Goal: Transaction & Acquisition: Purchase product/service

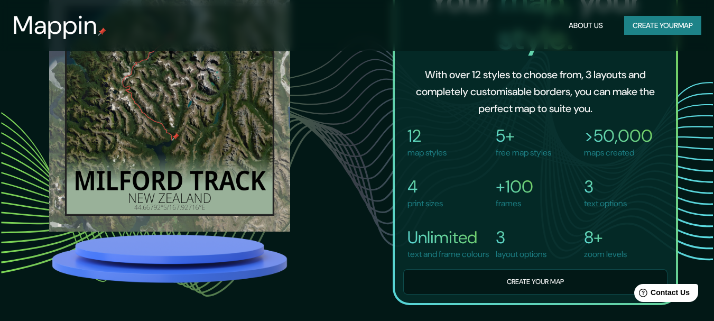
scroll to position [529, 0]
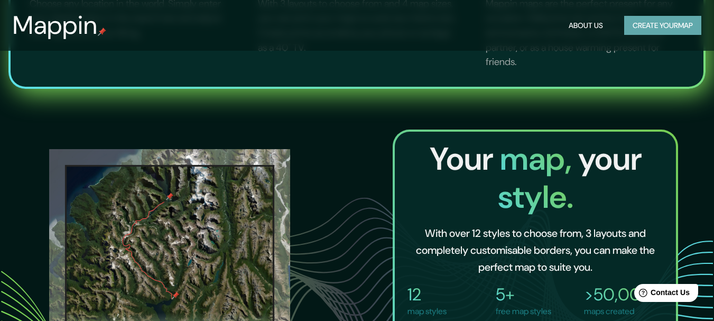
click at [651, 24] on button "Create your map" at bounding box center [662, 26] width 77 height 20
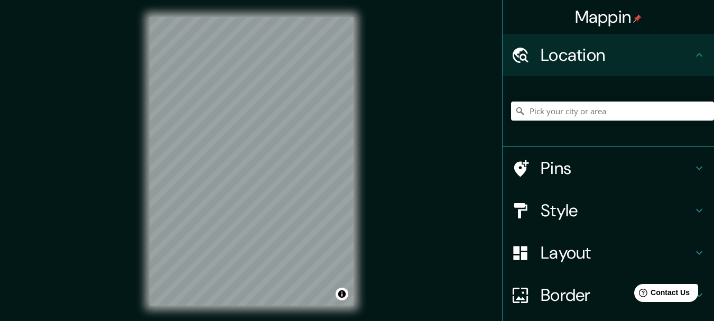
click at [593, 58] on h4 "Location" at bounding box center [617, 54] width 152 height 21
click at [366, 108] on div "© Mapbox © OpenStreetMap Improve this map" at bounding box center [252, 161] width 238 height 322
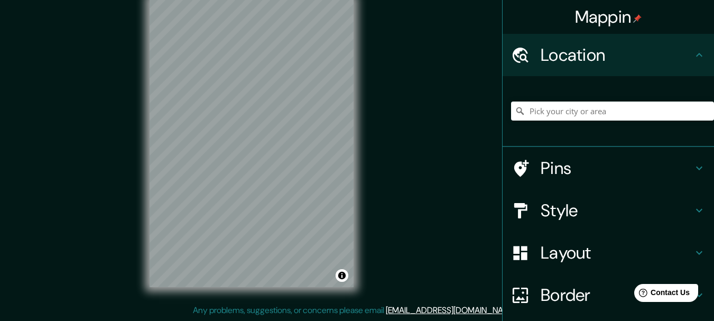
click at [233, 101] on div "© Mapbox © OpenStreetMap Improve this map" at bounding box center [252, 143] width 238 height 322
drag, startPoint x: 355, startPoint y: 124, endPoint x: 356, endPoint y: 172, distance: 48.6
click at [356, 172] on div "© Mapbox © OpenStreetMap Improve this map" at bounding box center [252, 143] width 238 height 322
click at [595, 110] on input "Pick your city or area" at bounding box center [612, 110] width 203 height 19
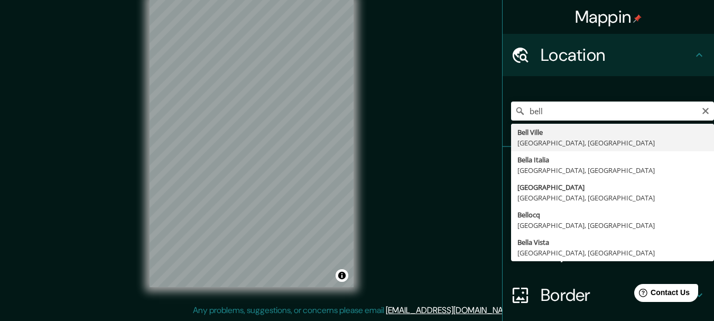
type input "[GEOGRAPHIC_DATA], [GEOGRAPHIC_DATA], [GEOGRAPHIC_DATA]"
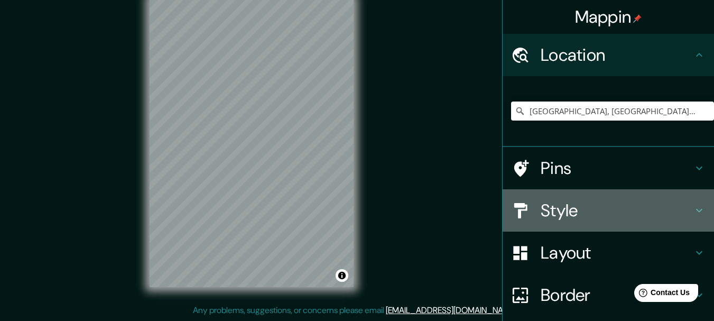
click at [564, 201] on h4 "Style" at bounding box center [617, 210] width 152 height 21
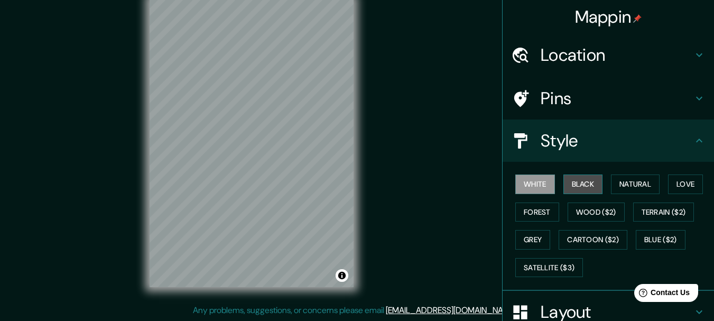
click at [568, 179] on button "Black" at bounding box center [583, 184] width 40 height 20
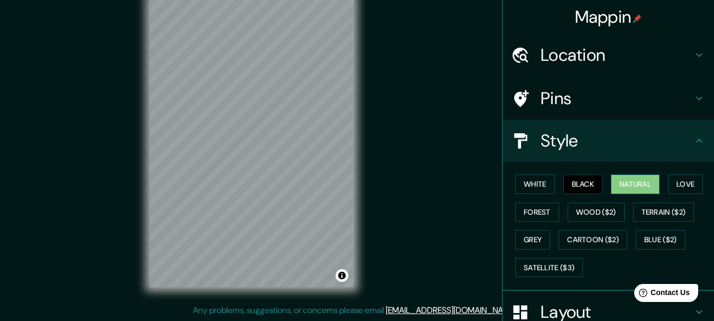
click at [638, 182] on button "Natural" at bounding box center [635, 184] width 49 height 20
click at [686, 181] on button "Love" at bounding box center [685, 184] width 35 height 20
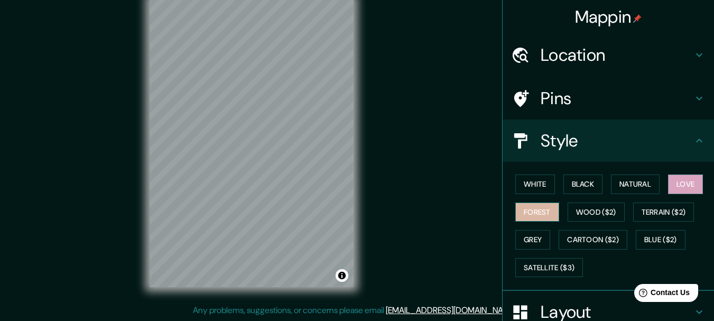
click at [542, 211] on button "Forest" at bounding box center [537, 212] width 44 height 20
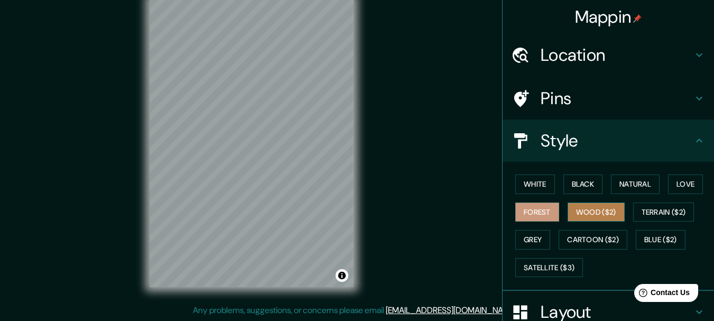
click at [583, 210] on button "Wood ($2)" at bounding box center [596, 212] width 57 height 20
drag, startPoint x: 464, startPoint y: 98, endPoint x: 465, endPoint y: 106, distance: 8.5
click at [465, 106] on div "Mappin Location [GEOGRAPHIC_DATA], [GEOGRAPHIC_DATA], [GEOGRAPHIC_DATA] Pins St…" at bounding box center [357, 151] width 714 height 339
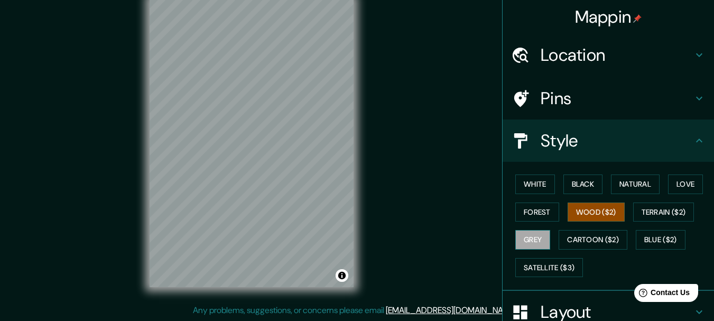
click at [526, 238] on button "Grey" at bounding box center [532, 240] width 35 height 20
click at [671, 209] on button "Terrain ($2)" at bounding box center [663, 212] width 61 height 20
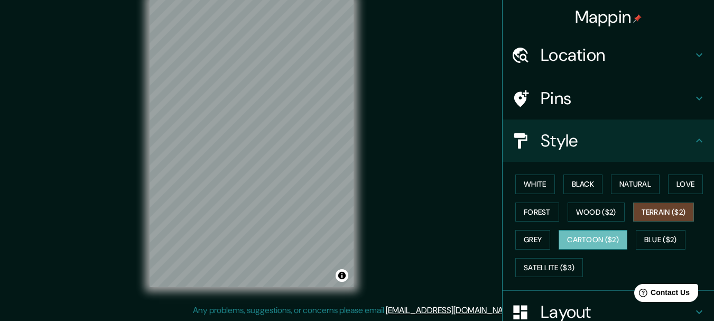
click at [602, 238] on button "Cartoon ($2)" at bounding box center [593, 240] width 69 height 20
click at [643, 240] on button "Blue ($2)" at bounding box center [661, 240] width 50 height 20
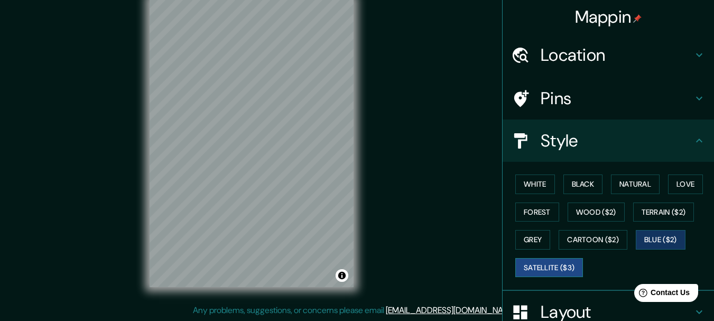
click at [534, 265] on button "Satellite ($3)" at bounding box center [549, 268] width 68 height 20
click at [583, 214] on button "Wood ($2)" at bounding box center [596, 212] width 57 height 20
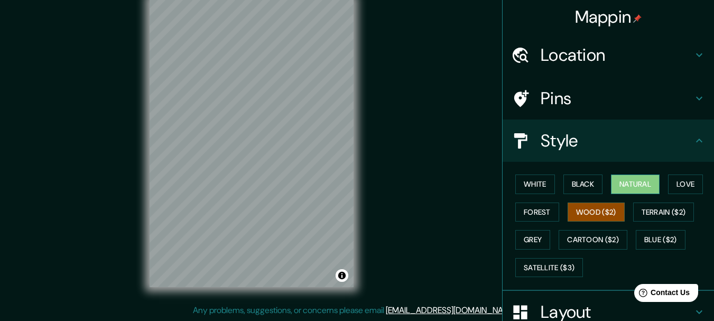
scroll to position [106, 0]
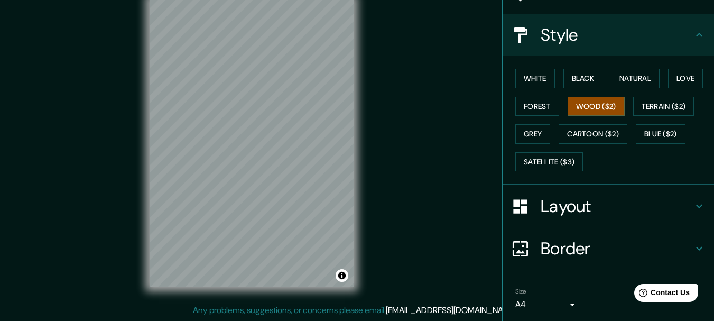
click at [562, 201] on h4 "Layout" at bounding box center [617, 206] width 152 height 21
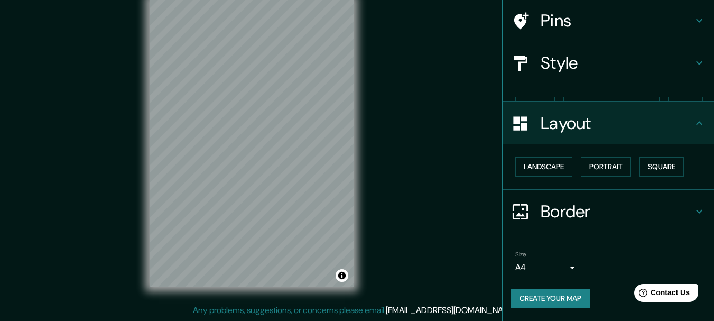
scroll to position [59, 0]
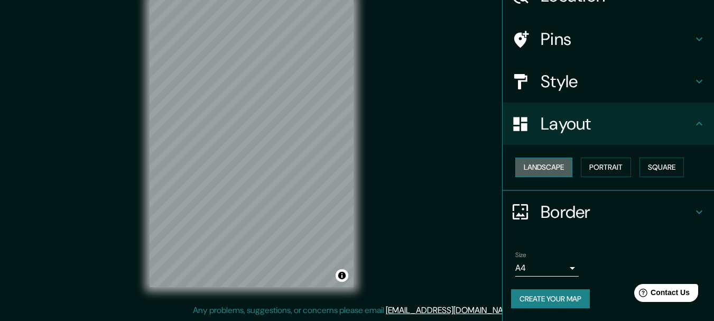
click at [544, 169] on button "Landscape" at bounding box center [543, 168] width 57 height 20
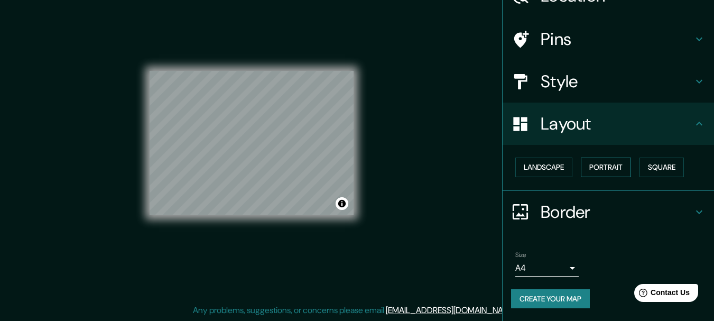
click at [599, 165] on button "Portrait" at bounding box center [606, 168] width 50 height 20
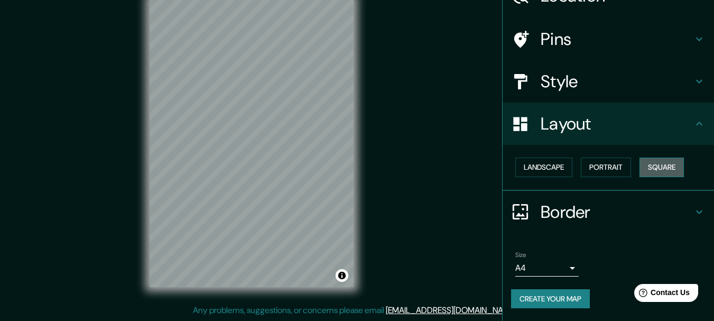
click at [666, 165] on button "Square" at bounding box center [662, 168] width 44 height 20
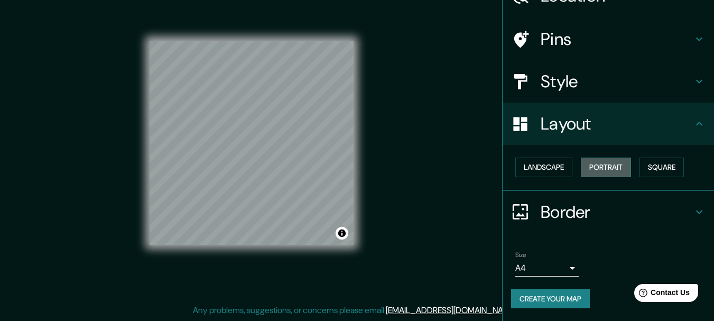
click at [611, 167] on button "Portrait" at bounding box center [606, 168] width 50 height 20
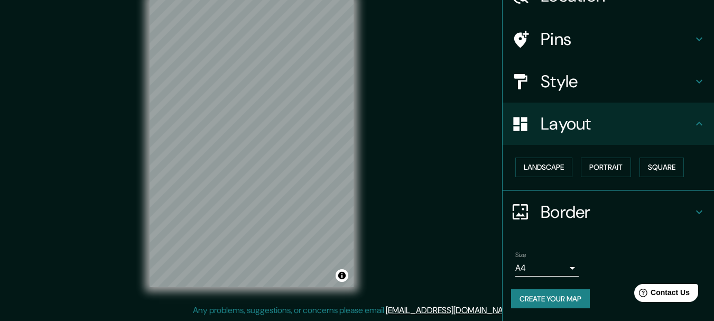
click at [696, 213] on icon at bounding box center [699, 212] width 6 height 4
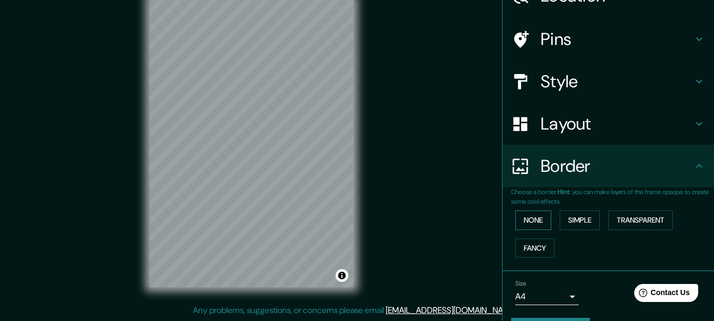
click at [532, 217] on button "None" at bounding box center [533, 220] width 36 height 20
click at [572, 213] on button "Simple" at bounding box center [580, 220] width 40 height 20
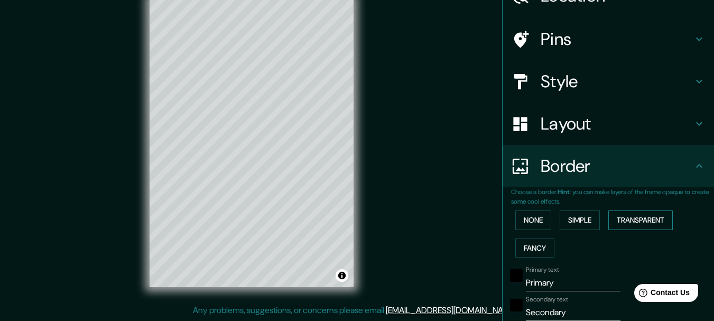
click at [644, 215] on button "Transparent" at bounding box center [640, 220] width 64 height 20
click at [532, 244] on button "Fancy" at bounding box center [534, 248] width 39 height 20
click at [631, 217] on button "Transparent" at bounding box center [640, 220] width 64 height 20
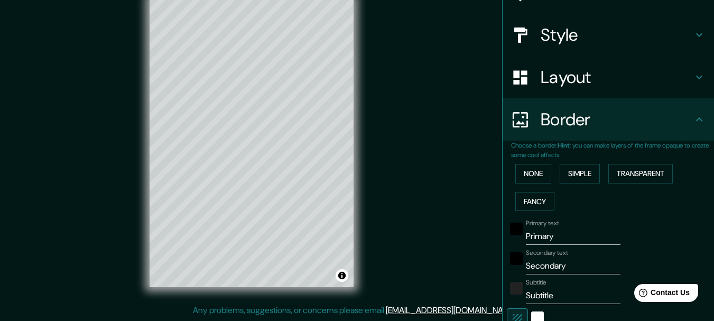
scroll to position [264, 0]
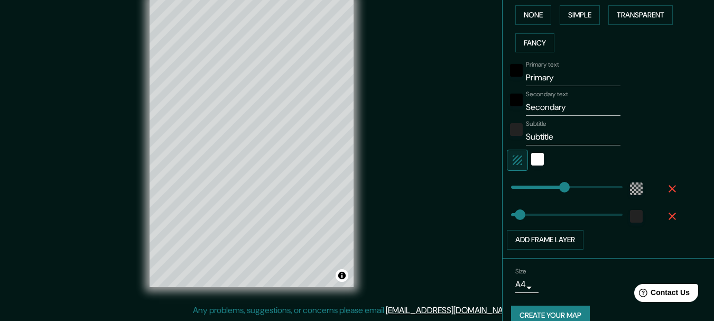
click at [562, 77] on input "Primary" at bounding box center [573, 77] width 95 height 17
drag, startPoint x: 544, startPoint y: 82, endPoint x: 487, endPoint y: 80, distance: 57.1
click at [487, 80] on div "Mappin Location [GEOGRAPHIC_DATA], [GEOGRAPHIC_DATA], [GEOGRAPHIC_DATA] Pins St…" at bounding box center [357, 151] width 714 height 339
type input "a"
type input "185"
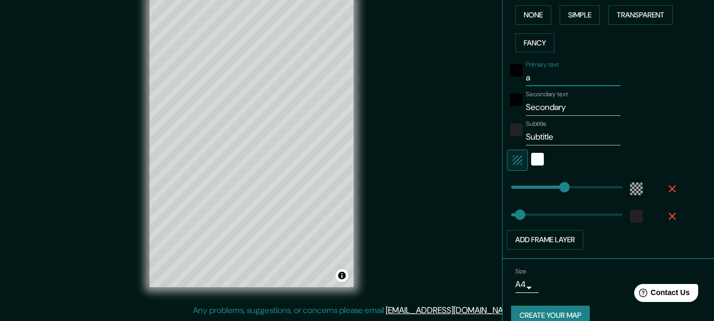
type input "31"
type input "an"
type input "185"
type input "31"
type input "a"
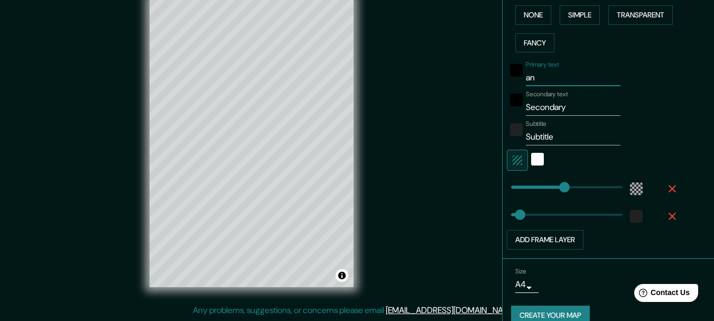
type input "185"
type input "31"
type input "185"
type input "31"
type input "l"
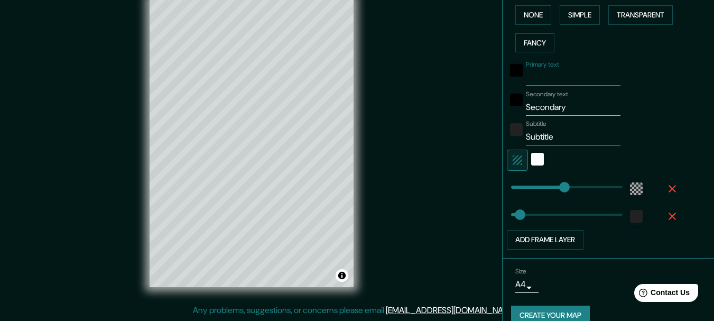
type input "185"
type input "31"
type input "lo"
type input "185"
type input "31"
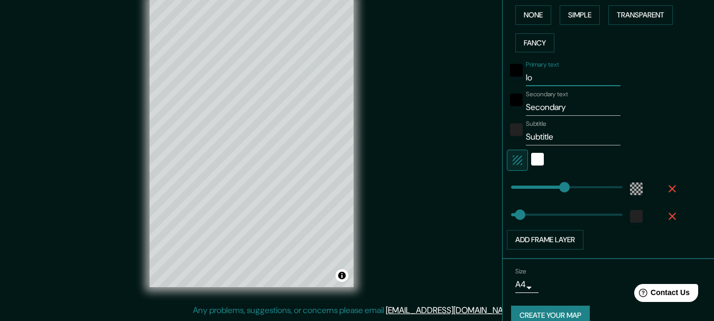
type input "loc"
type input "185"
type input "31"
type input "loca"
type input "185"
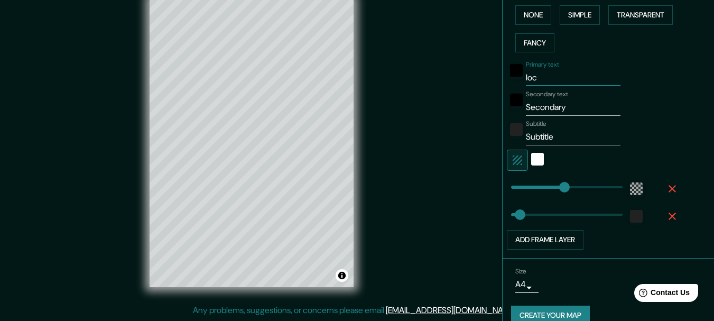
type input "31"
type input "local"
type input "185"
type input "31"
type input "local"
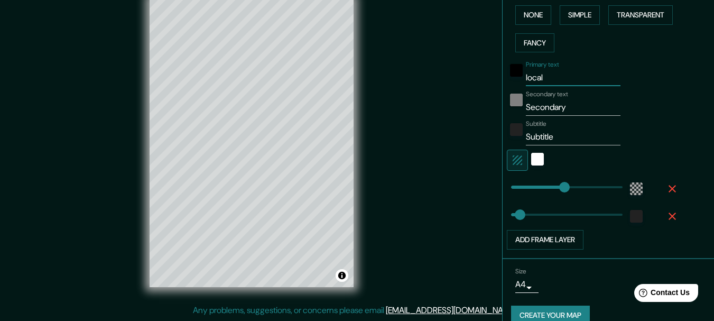
type input "185"
type input "31"
type input "local c"
type input "185"
type input "31"
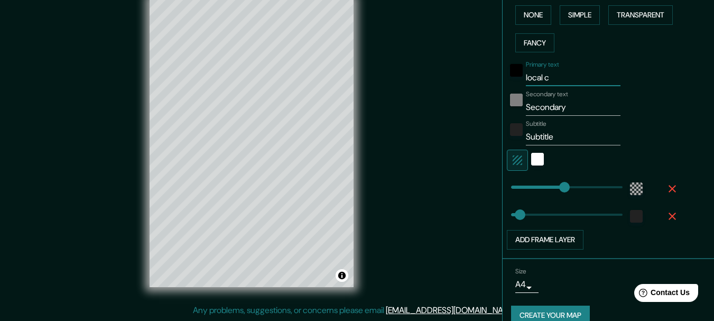
type input "local co"
type input "185"
type input "31"
type input "local com"
type input "185"
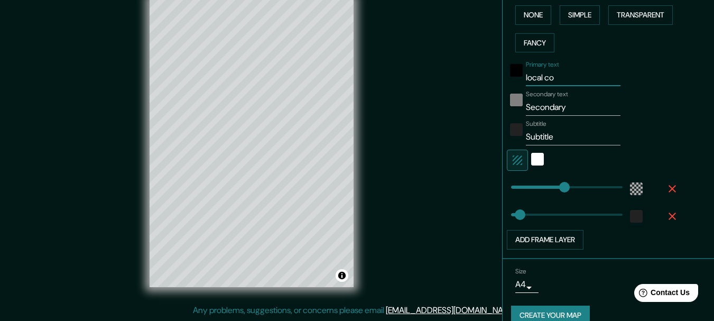
type input "31"
type input "local come"
type input "185"
type input "31"
type input "local [PERSON_NAME]"
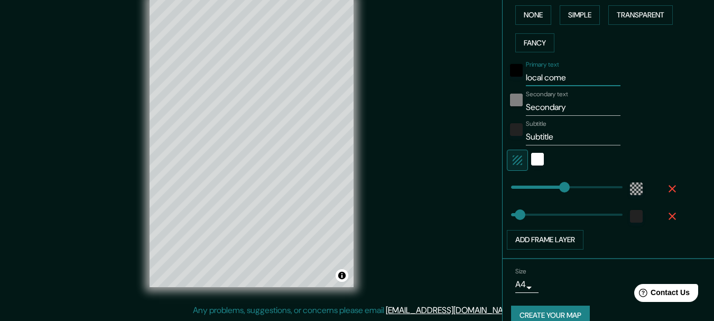
type input "185"
type input "31"
type input "local comerc"
type input "185"
type input "31"
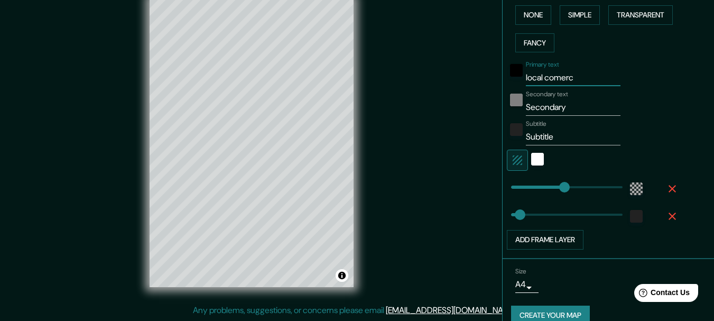
type input "local comerci"
type input "185"
type input "31"
drag, startPoint x: 576, startPoint y: 78, endPoint x: 541, endPoint y: 77, distance: 35.4
click at [541, 77] on input "local comerci" at bounding box center [573, 77] width 95 height 17
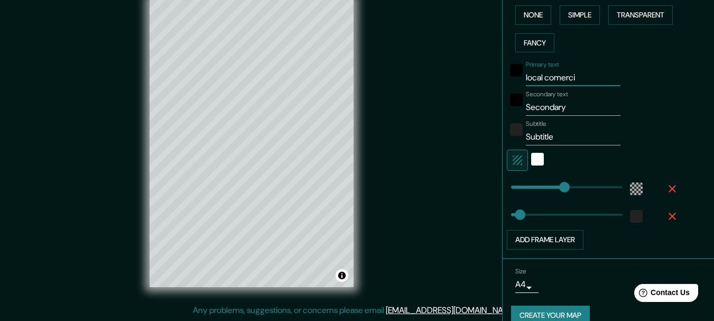
type input "local"
type input "185"
type input "31"
type input "185"
type input "local"
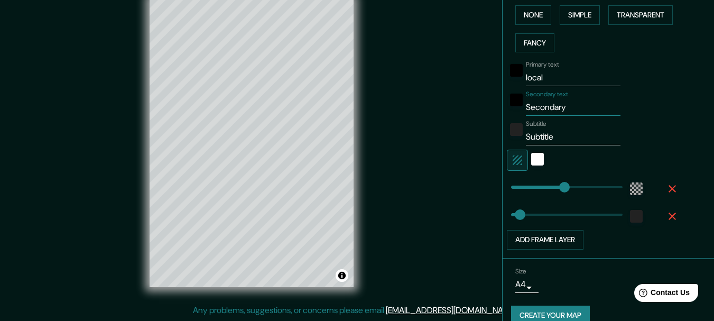
click at [555, 108] on input "Secondary" at bounding box center [573, 107] width 95 height 17
drag, startPoint x: 578, startPoint y: 107, endPoint x: 503, endPoint y: 108, distance: 75.1
click at [507, 108] on div "Secondary text Secondary" at bounding box center [593, 102] width 173 height 25
type input "r"
type input "185"
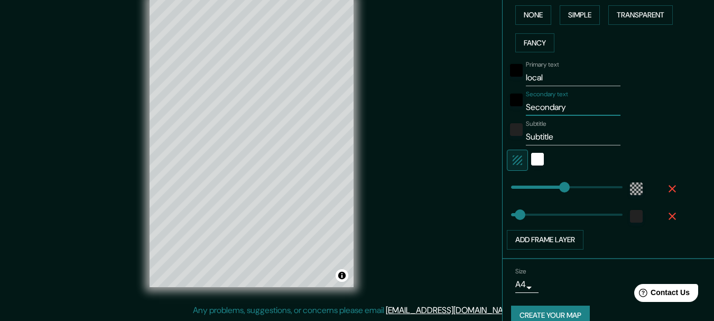
type input "31"
type input "ro"
type input "185"
type input "31"
type input "rop"
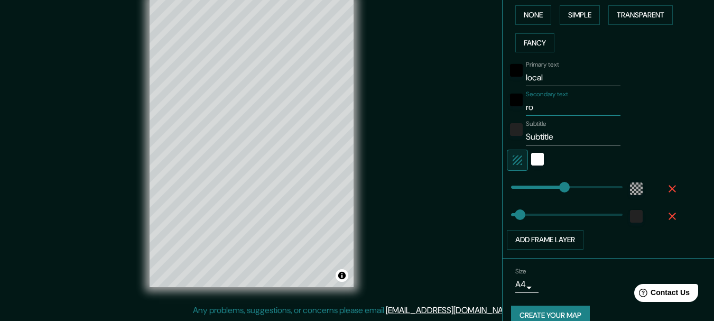
type input "185"
type input "31"
type input "ropa"
type input "185"
type input "31"
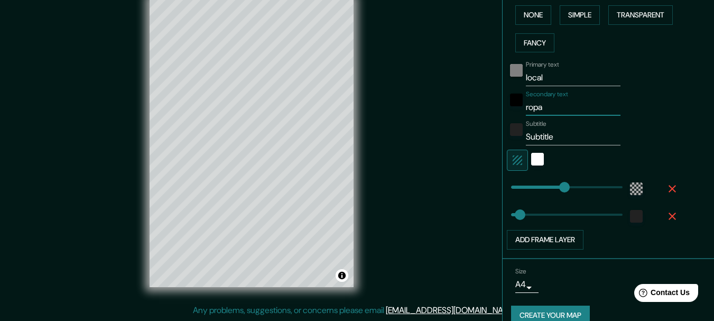
type input "ropa"
click at [510, 68] on div "black" at bounding box center [516, 70] width 13 height 13
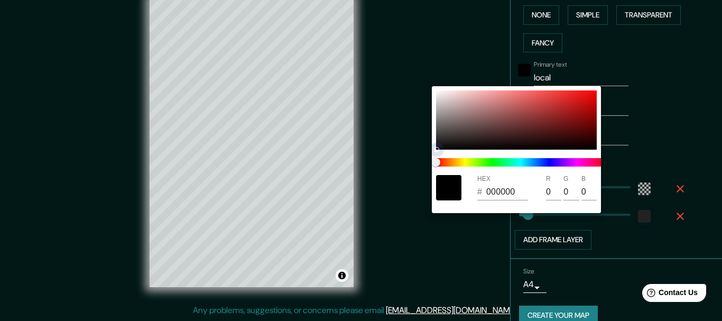
click at [459, 131] on div at bounding box center [516, 119] width 161 height 59
type input "185"
type input "31"
type input "4E4343"
type input "78"
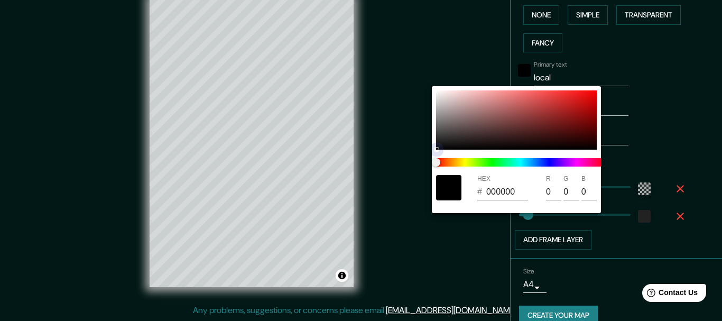
type input "67"
click at [459, 124] on div at bounding box center [516, 119] width 161 height 59
type input "185"
type input "31"
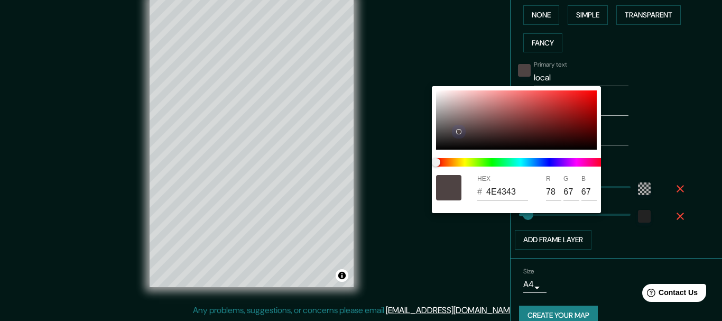
type input "6C5D5D"
type input "108"
type input "93"
click at [684, 90] on div at bounding box center [361, 160] width 722 height 321
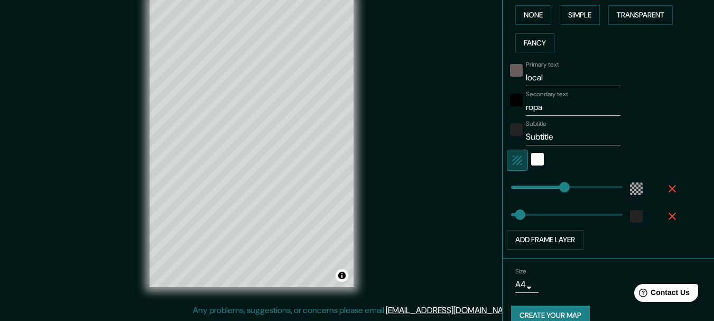
click at [511, 158] on icon "button" at bounding box center [517, 160] width 13 height 13
type input "185"
type input "31"
click at [511, 158] on icon "button" at bounding box center [517, 160] width 13 height 13
type input "185"
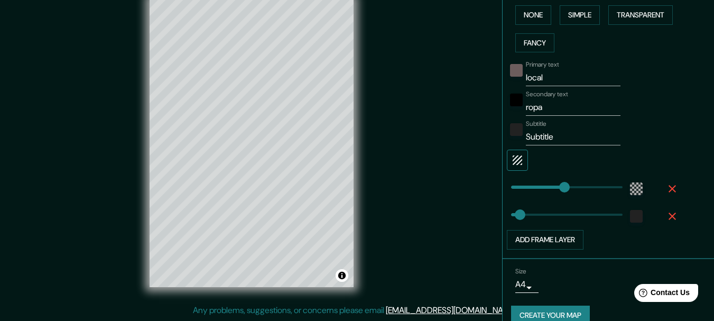
type input "31"
click at [511, 158] on icon "button" at bounding box center [517, 160] width 13 height 13
type input "185"
type input "31"
click at [511, 158] on icon "button" at bounding box center [517, 160] width 13 height 13
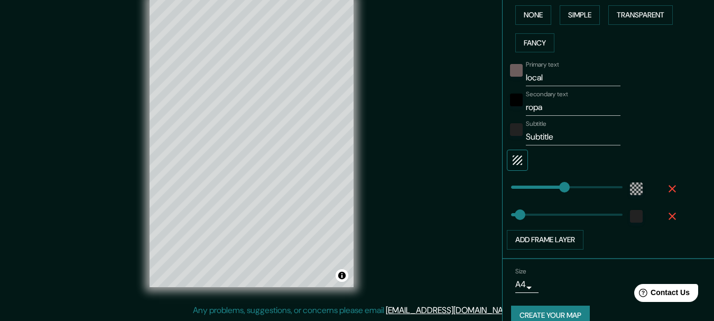
type input "185"
type input "31"
click at [531, 156] on div "white" at bounding box center [537, 159] width 13 height 13
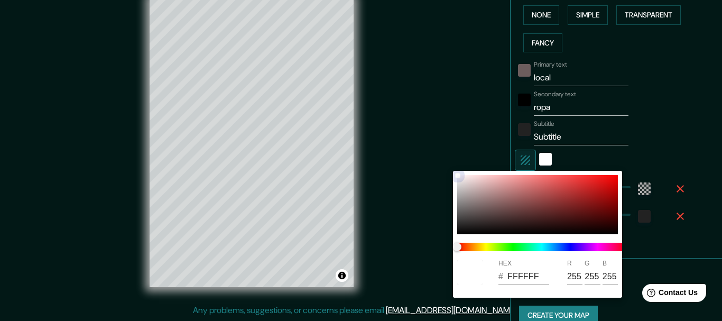
click at [467, 200] on div at bounding box center [537, 204] width 161 height 59
type input "185"
type input "31"
type input "938A8A"
type input "147"
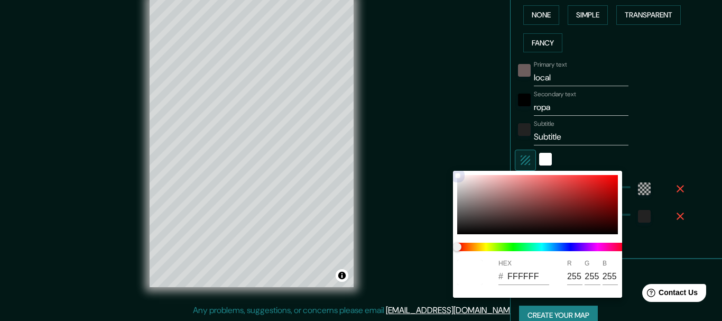
type input "138"
click at [483, 176] on div at bounding box center [537, 204] width 161 height 59
type input "185"
type input "31"
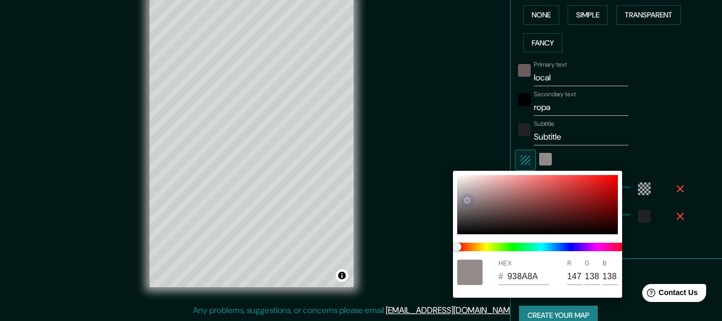
type input "FAD2D2"
type input "250"
type input "210"
click at [483, 187] on div at bounding box center [537, 204] width 161 height 59
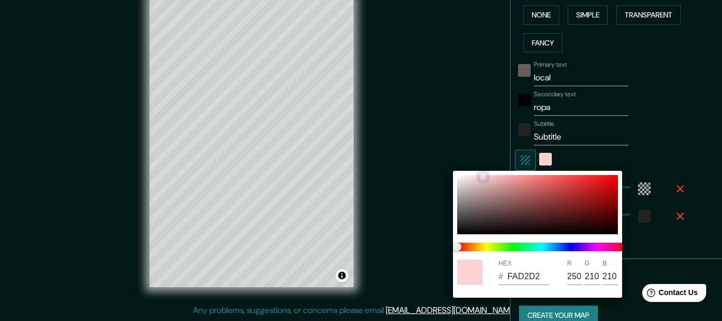
type input "185"
type input "31"
type input "CCABAB"
type input "204"
type input "171"
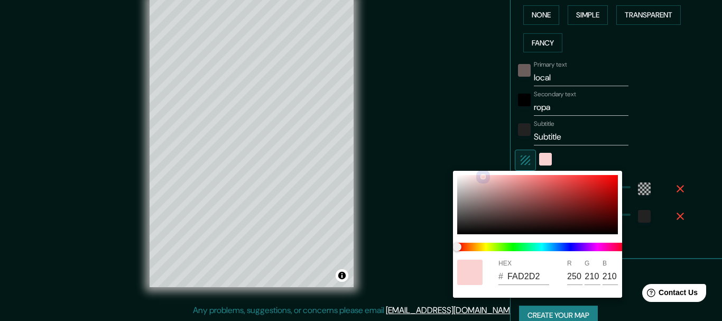
type input "171"
click at [443, 75] on div at bounding box center [361, 160] width 722 height 321
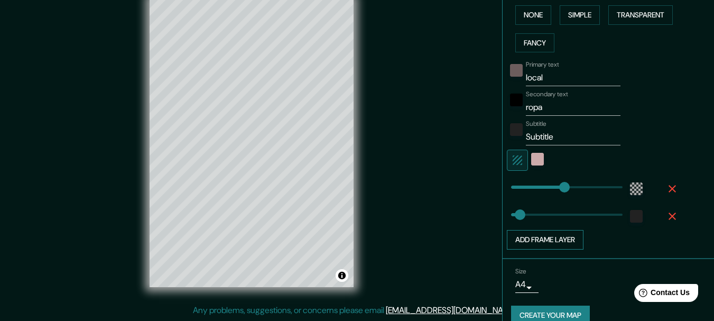
click at [555, 240] on button "Add frame layer" at bounding box center [545, 240] width 77 height 20
type input "185"
type input "31"
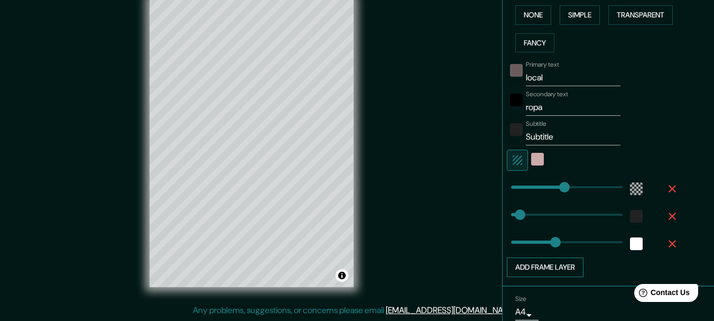
type input "181"
type input "185"
type input "31"
click at [524, 266] on button "Add frame layer" at bounding box center [545, 267] width 77 height 20
type input "185"
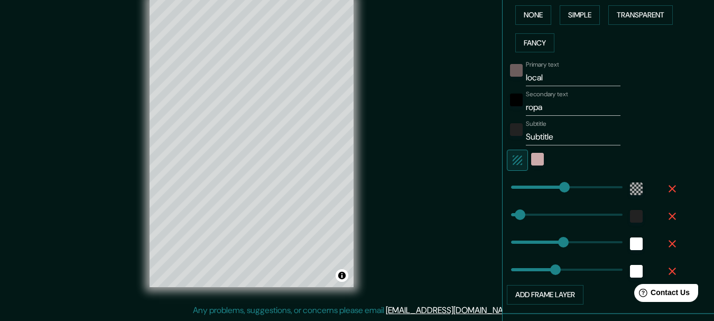
type input "31"
type input "185"
type input "31"
click at [402, 169] on div "Mappin Location [GEOGRAPHIC_DATA], [GEOGRAPHIC_DATA], [GEOGRAPHIC_DATA] Pins St…" at bounding box center [357, 151] width 714 height 339
type input "185"
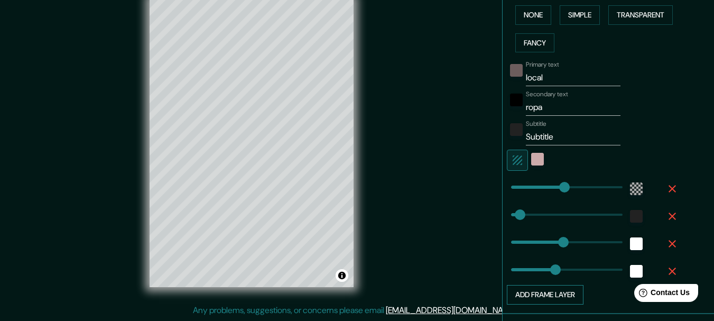
type input "154"
click at [562, 290] on button "Add frame layer" at bounding box center [545, 295] width 77 height 20
type input "185"
type input "31"
type input "154"
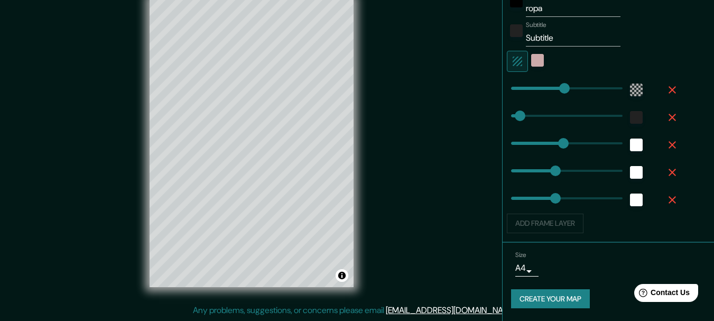
scroll to position [205, 0]
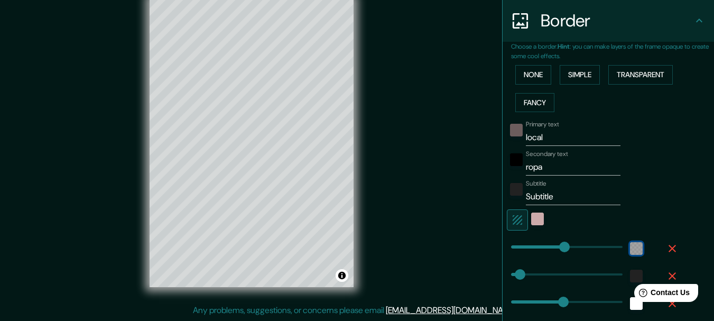
click at [630, 246] on div "color-55555544" at bounding box center [636, 248] width 13 height 13
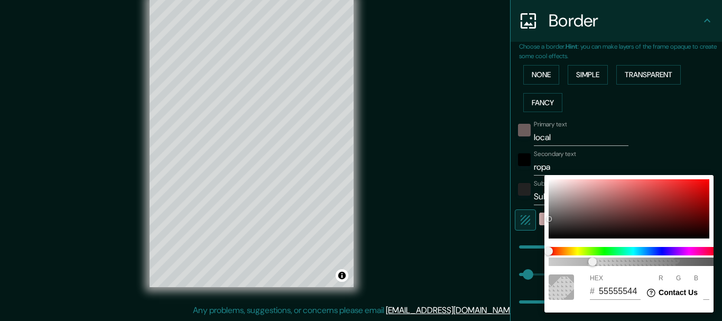
click at [660, 140] on div at bounding box center [361, 160] width 722 height 321
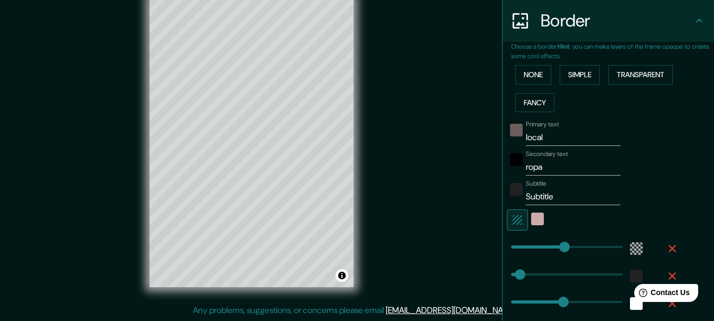
type input "377"
type input "185"
type input "154"
type input "0"
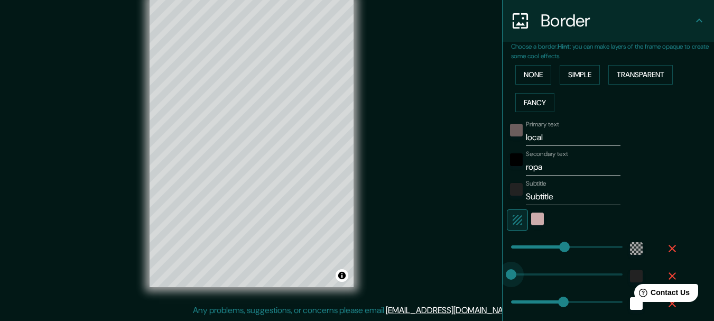
drag, startPoint x: 612, startPoint y: 274, endPoint x: 484, endPoint y: 276, distance: 127.4
type input "185"
type input "154"
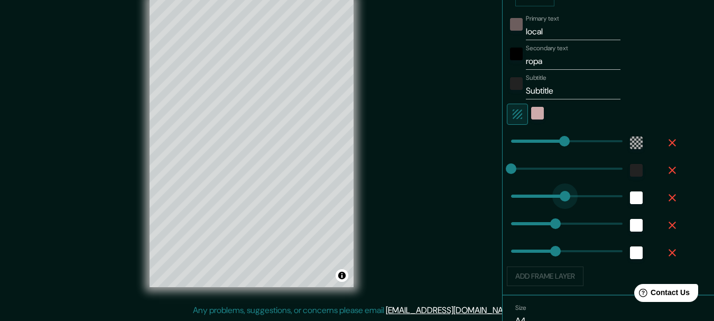
type input "9"
drag, startPoint x: 558, startPoint y: 193, endPoint x: 506, endPoint y: 190, distance: 51.9
type input "185"
type input "154"
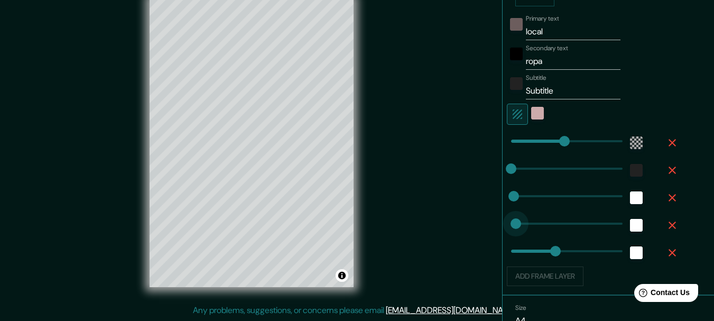
type input "0"
drag, startPoint x: 547, startPoint y: 225, endPoint x: 465, endPoint y: 224, distance: 81.9
type input "185"
type input "0"
drag, startPoint x: 548, startPoint y: 250, endPoint x: 401, endPoint y: 237, distance: 147.5
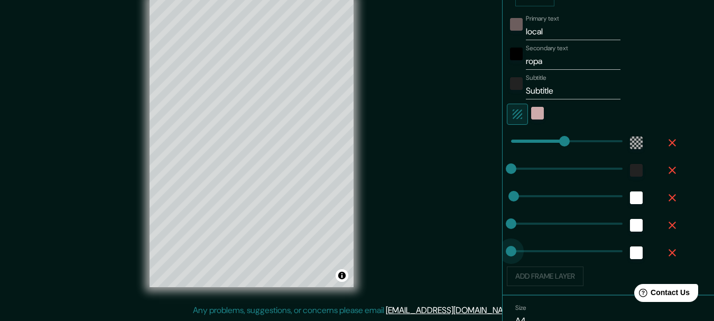
type input "185"
click at [531, 111] on div "color-CCABAB" at bounding box center [537, 113] width 13 height 13
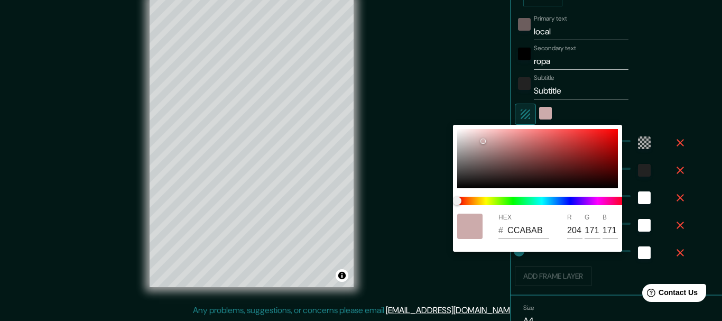
click at [449, 73] on div at bounding box center [361, 160] width 722 height 321
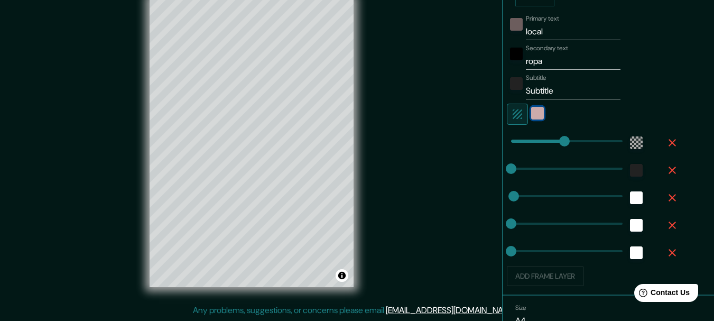
scroll to position [363, 0]
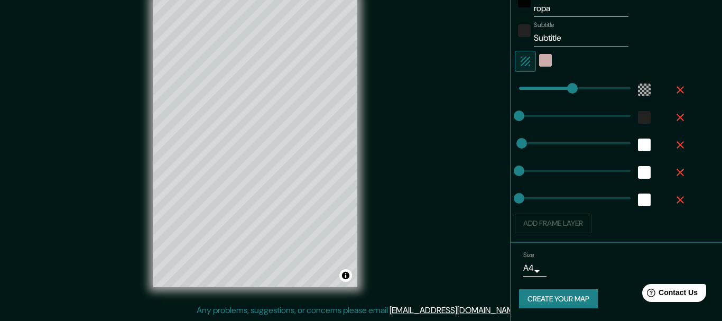
click at [520, 272] on body "Mappin Location [GEOGRAPHIC_DATA], [GEOGRAPHIC_DATA], [GEOGRAPHIC_DATA] Pins St…" at bounding box center [361, 142] width 722 height 321
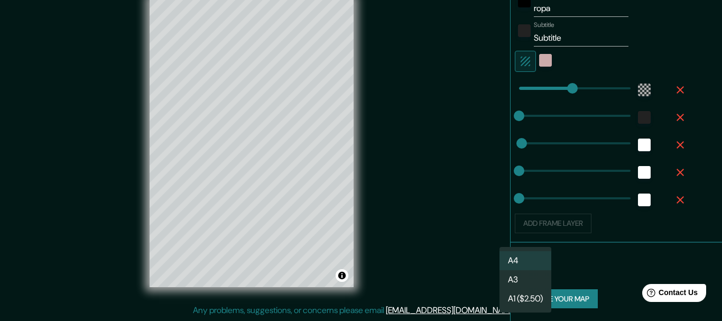
click at [527, 282] on li "A3" at bounding box center [525, 279] width 52 height 19
type input "a4"
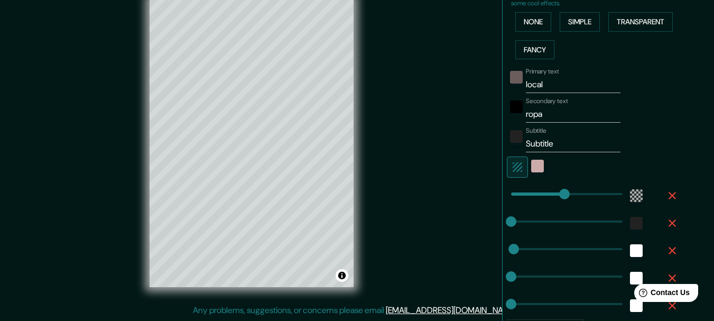
scroll to position [205, 0]
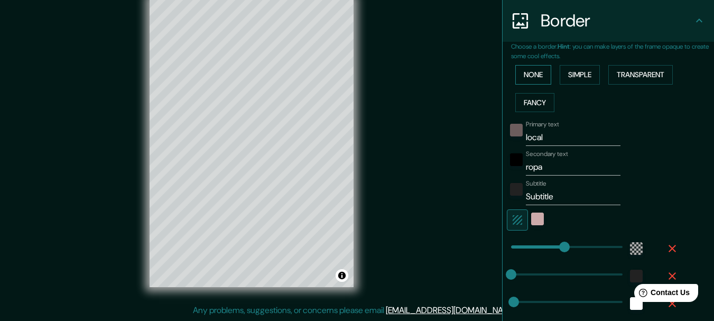
click at [531, 73] on button "None" at bounding box center [533, 75] width 36 height 20
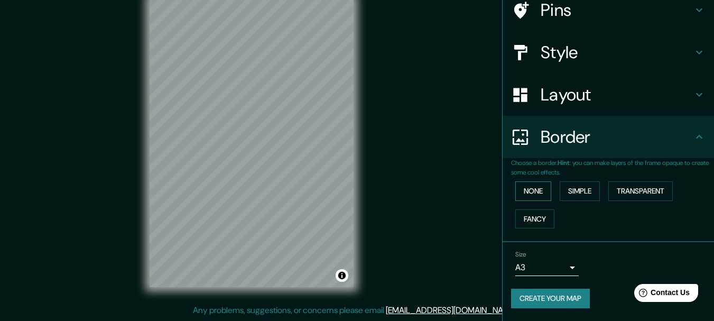
scroll to position [88, 0]
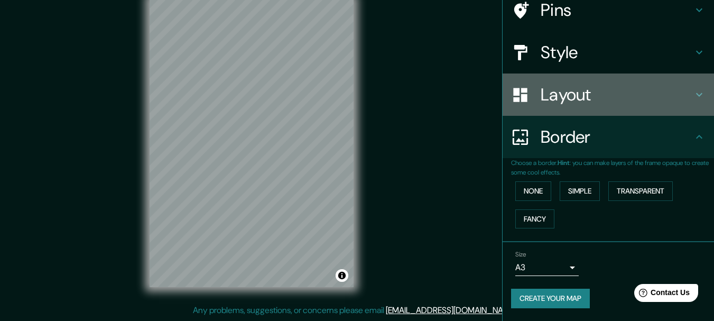
click at [569, 94] on h4 "Layout" at bounding box center [617, 94] width 152 height 21
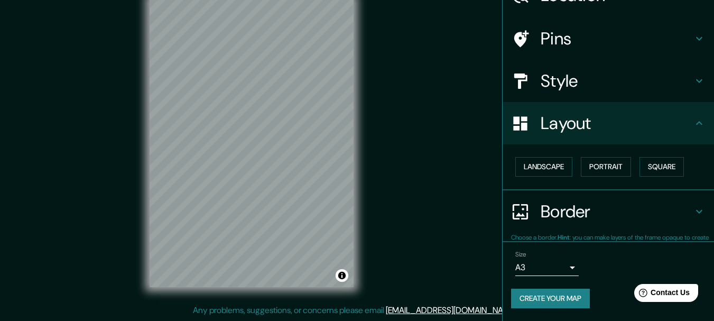
scroll to position [59, 0]
click at [555, 84] on h4 "Style" at bounding box center [617, 81] width 152 height 21
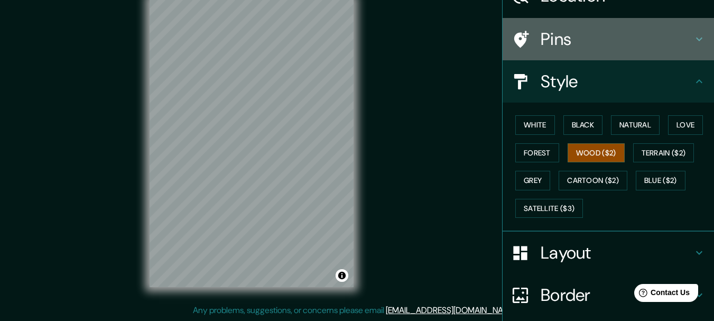
click at [548, 39] on h4 "Pins" at bounding box center [617, 39] width 152 height 21
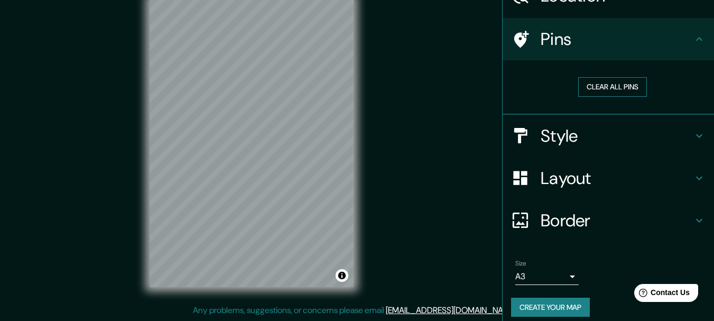
click at [615, 88] on button "Clear all pins" at bounding box center [612, 87] width 69 height 20
click at [611, 81] on button "Clear all pins" at bounding box center [612, 87] width 69 height 20
click at [608, 85] on button "Clear all pins" at bounding box center [612, 87] width 69 height 20
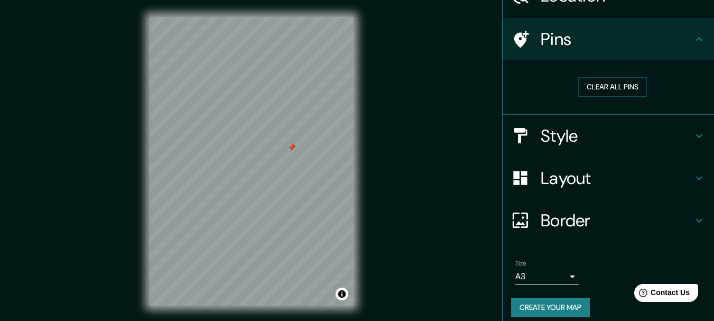
scroll to position [0, 0]
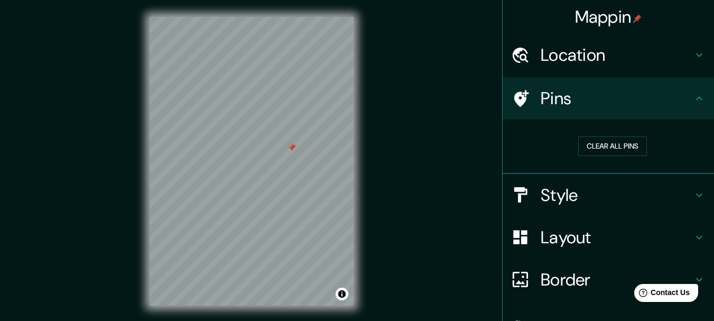
click at [603, 56] on h4 "Location" at bounding box center [617, 54] width 152 height 21
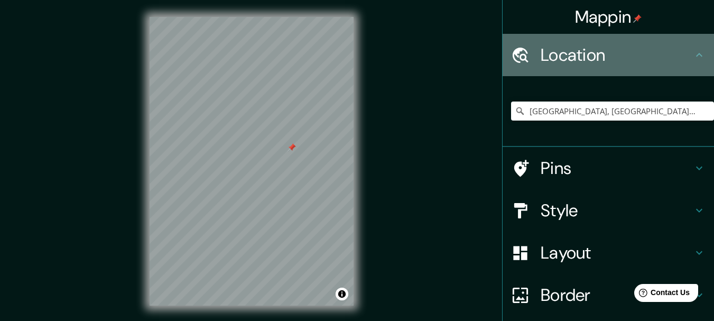
click at [576, 53] on h4 "Location" at bounding box center [617, 54] width 152 height 21
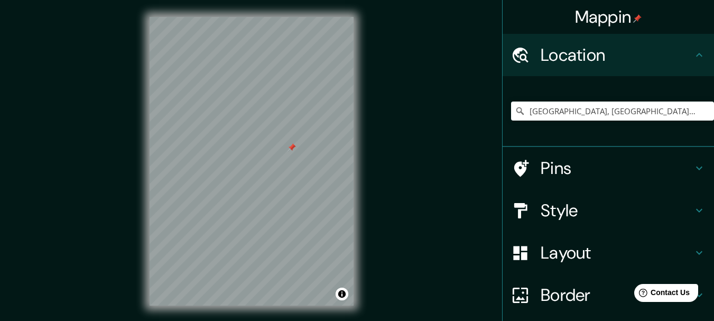
scroll to position [53, 0]
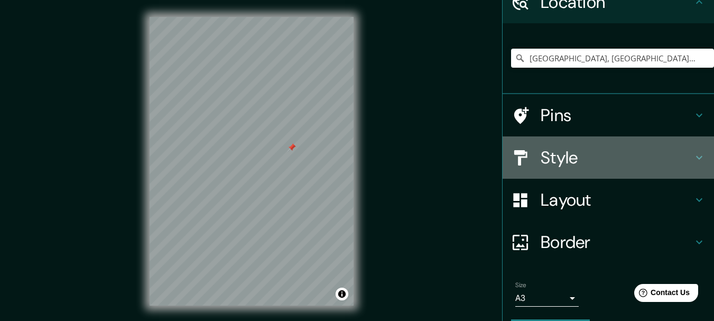
click at [552, 159] on h4 "Style" at bounding box center [617, 157] width 152 height 21
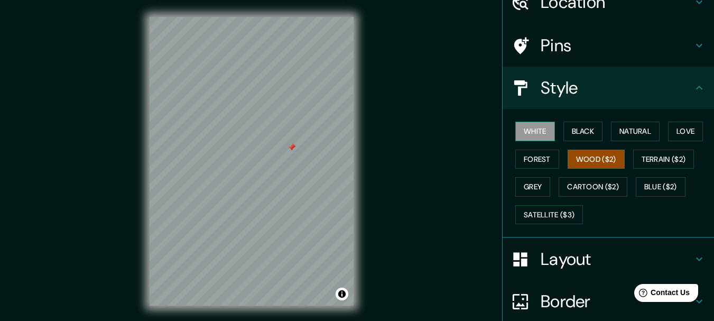
click at [535, 125] on button "White" at bounding box center [535, 132] width 40 height 20
click at [582, 127] on button "Black" at bounding box center [583, 132] width 40 height 20
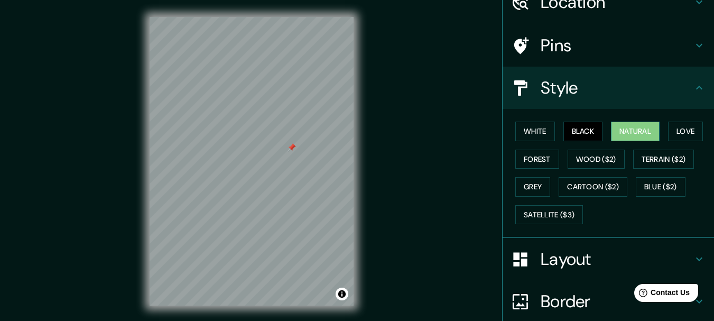
click at [642, 134] on button "Natural" at bounding box center [635, 132] width 49 height 20
click at [682, 128] on button "Love" at bounding box center [685, 132] width 35 height 20
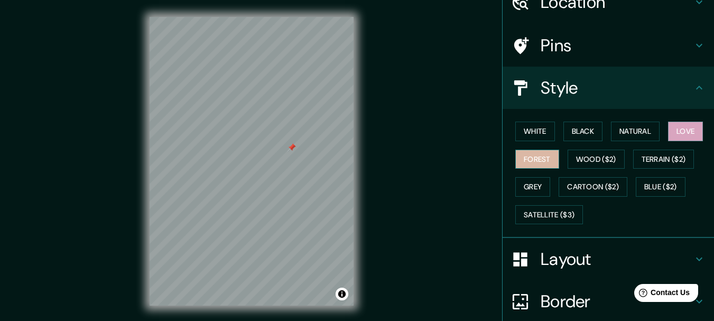
click at [531, 162] on button "Forest" at bounding box center [537, 160] width 44 height 20
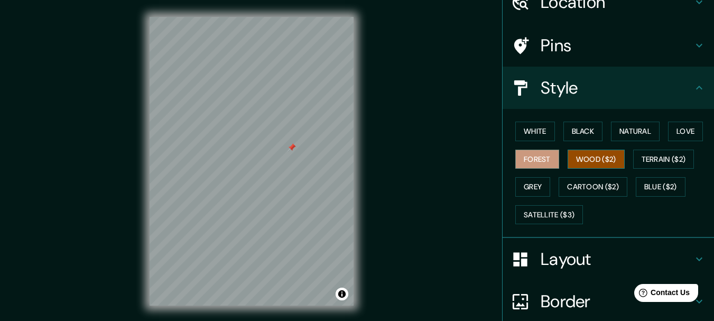
click at [604, 160] on button "Wood ($2)" at bounding box center [596, 160] width 57 height 20
click at [210, 143] on div at bounding box center [211, 141] width 8 height 8
click at [314, 130] on div at bounding box center [313, 133] width 8 height 8
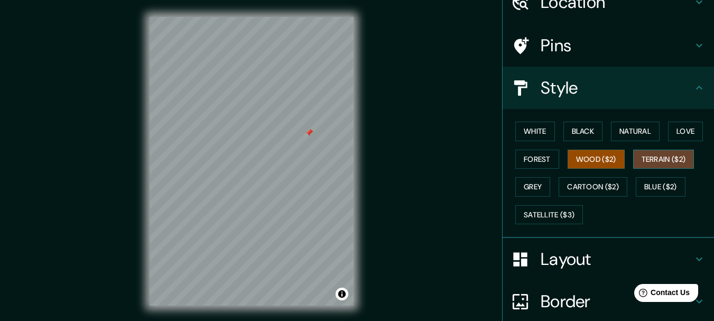
click at [645, 156] on button "Terrain ($2)" at bounding box center [663, 160] width 61 height 20
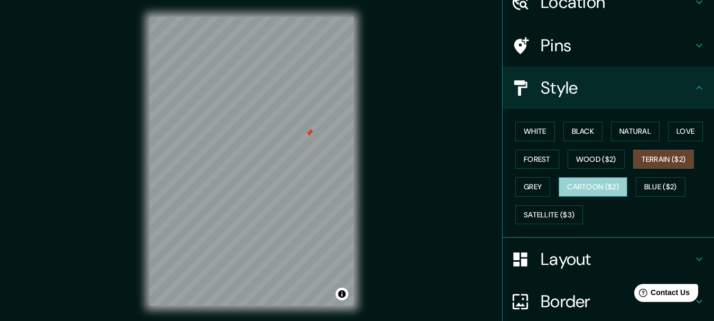
click at [578, 182] on button "Cartoon ($2)" at bounding box center [593, 187] width 69 height 20
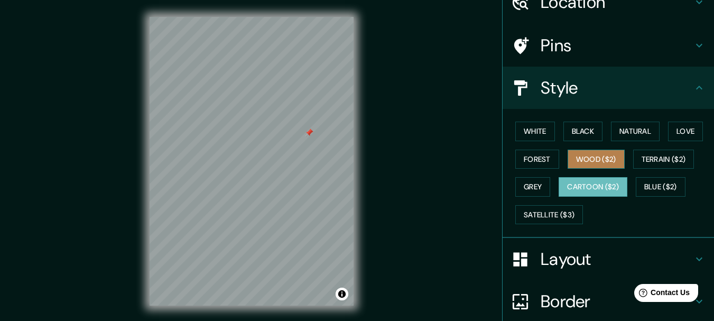
click at [594, 158] on button "Wood ($2)" at bounding box center [596, 160] width 57 height 20
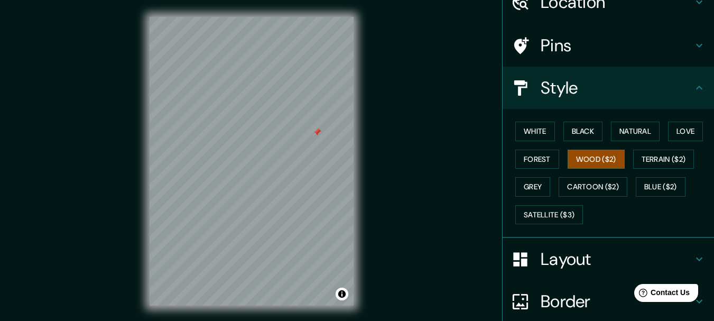
scroll to position [106, 0]
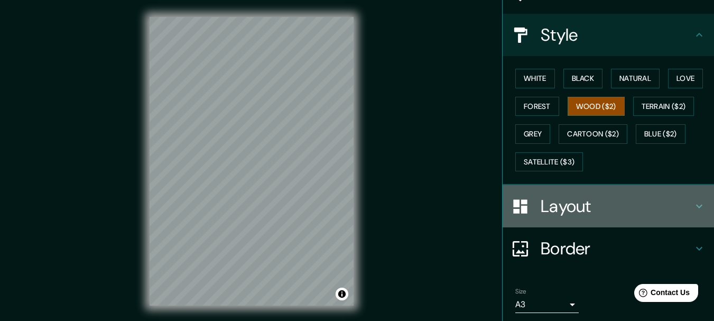
click at [559, 212] on h4 "Layout" at bounding box center [617, 206] width 152 height 21
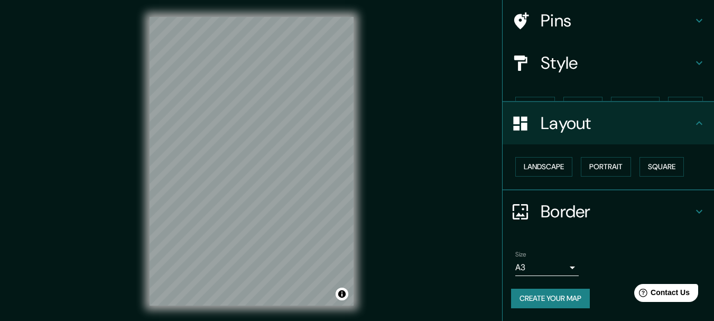
scroll to position [59, 0]
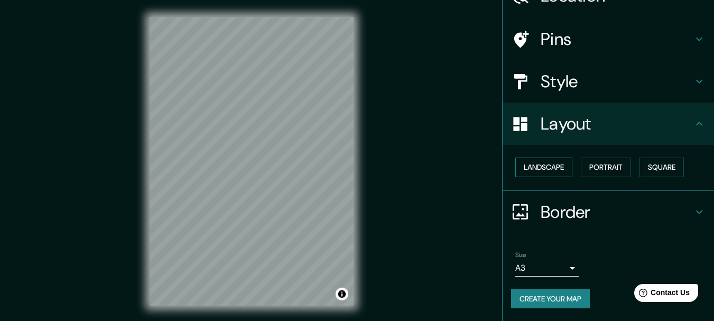
click at [546, 168] on button "Landscape" at bounding box center [543, 168] width 57 height 20
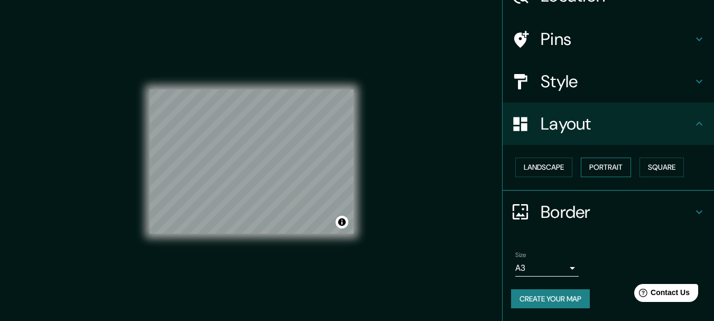
click at [617, 165] on button "Portrait" at bounding box center [606, 168] width 50 height 20
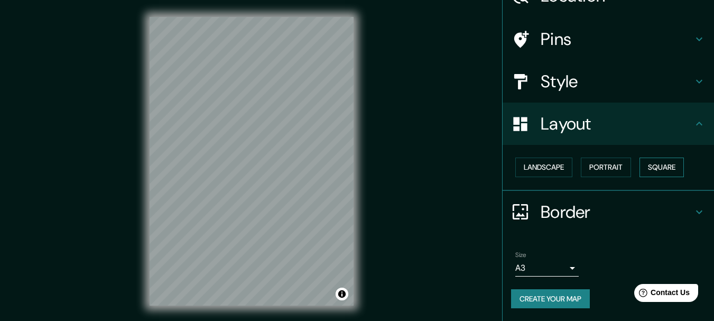
click at [662, 167] on button "Square" at bounding box center [662, 168] width 44 height 20
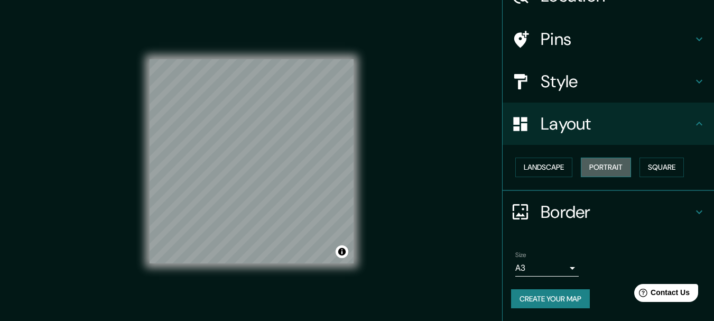
click at [619, 168] on button "Portrait" at bounding box center [606, 168] width 50 height 20
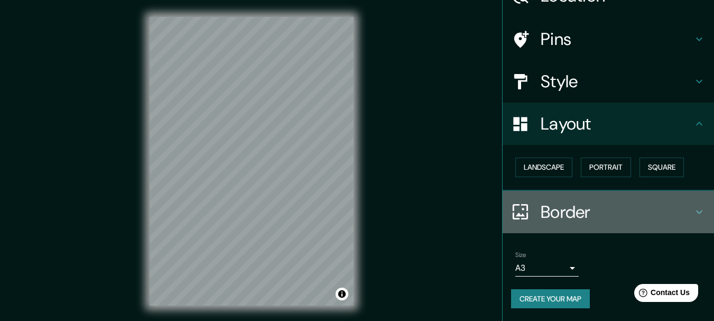
click at [693, 211] on icon at bounding box center [699, 212] width 13 height 13
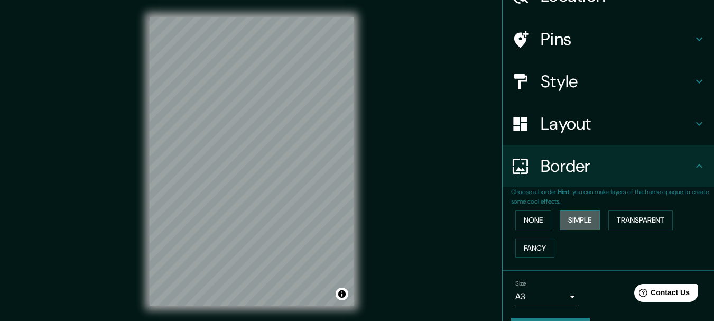
click at [576, 216] on button "Simple" at bounding box center [580, 220] width 40 height 20
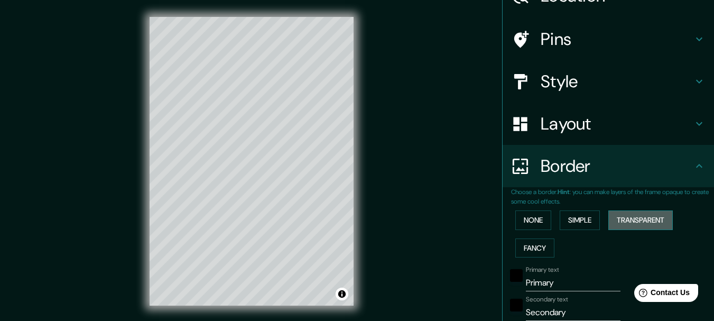
click at [624, 217] on button "Transparent" at bounding box center [640, 220] width 64 height 20
click at [520, 248] on button "Fancy" at bounding box center [534, 248] width 39 height 20
click at [525, 220] on button "None" at bounding box center [533, 220] width 36 height 20
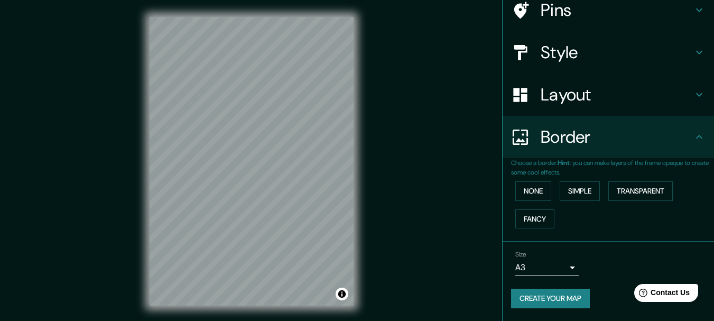
scroll to position [18, 0]
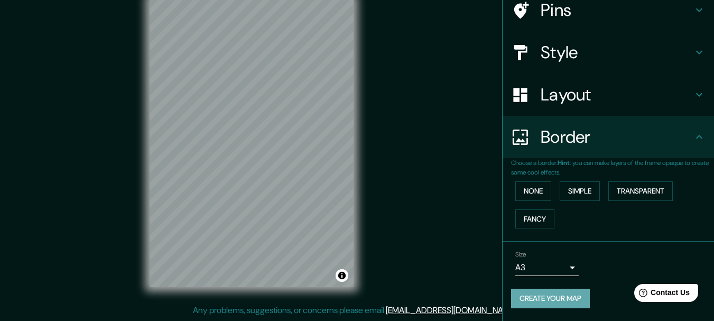
click at [569, 300] on button "Create your map" at bounding box center [550, 299] width 79 height 20
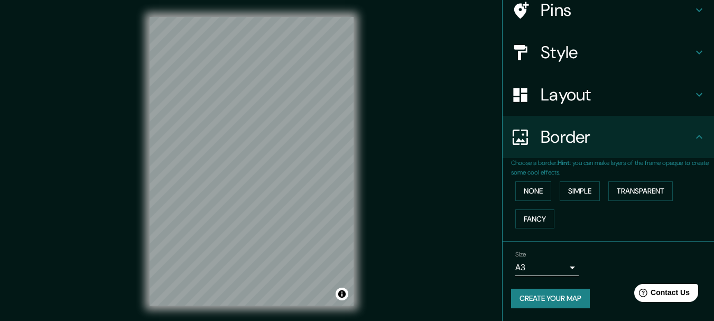
drag, startPoint x: 366, startPoint y: 215, endPoint x: 462, endPoint y: 126, distance: 130.9
click at [462, 126] on div "Mappin Location [GEOGRAPHIC_DATA], [GEOGRAPHIC_DATA], [GEOGRAPHIC_DATA] Pins St…" at bounding box center [357, 169] width 714 height 339
click at [575, 54] on h4 "Style" at bounding box center [617, 52] width 152 height 21
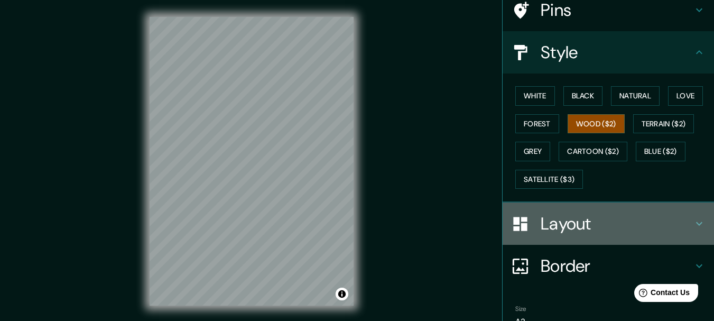
click at [570, 225] on h4 "Layout" at bounding box center [617, 223] width 152 height 21
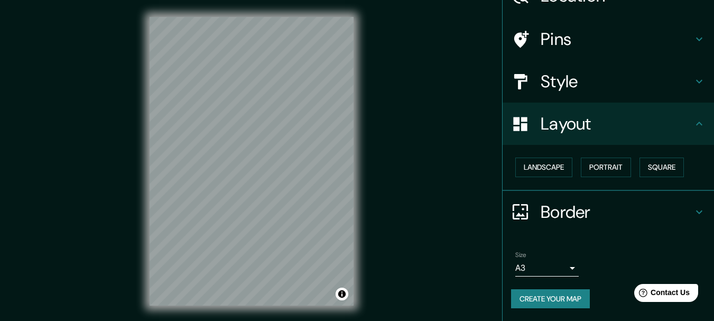
scroll to position [59, 0]
click at [598, 164] on button "Portrait" at bounding box center [606, 168] width 50 height 20
click at [676, 163] on button "Square" at bounding box center [662, 168] width 44 height 20
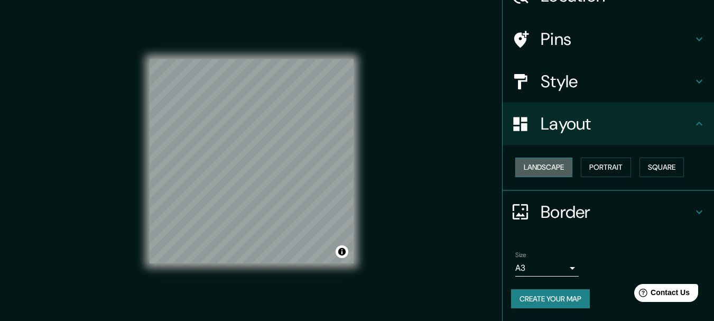
click at [546, 168] on button "Landscape" at bounding box center [543, 168] width 57 height 20
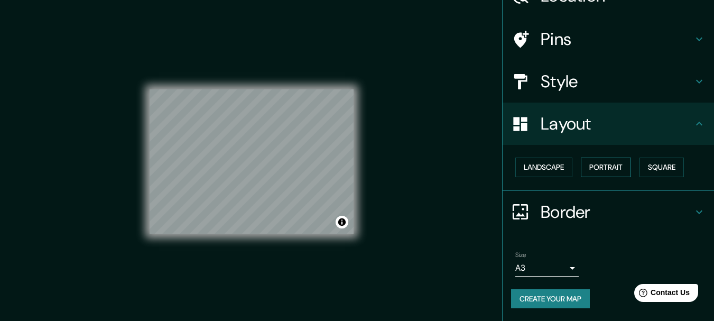
click at [598, 166] on button "Portrait" at bounding box center [606, 168] width 50 height 20
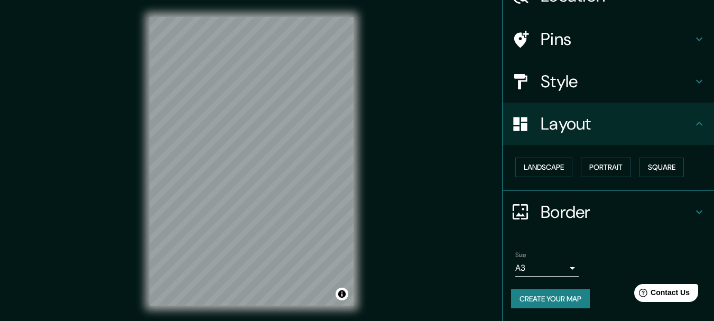
scroll to position [0, 0]
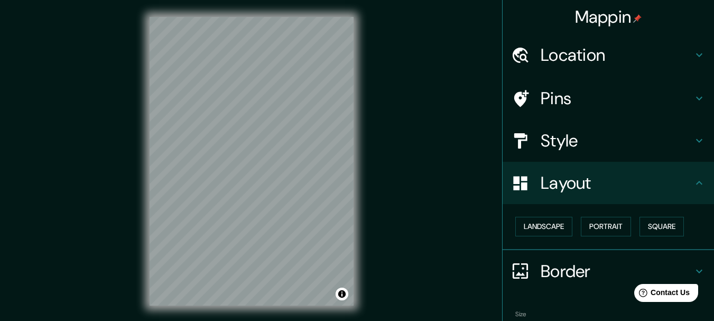
click at [573, 55] on h4 "Location" at bounding box center [617, 54] width 152 height 21
